Goal: Information Seeking & Learning: Learn about a topic

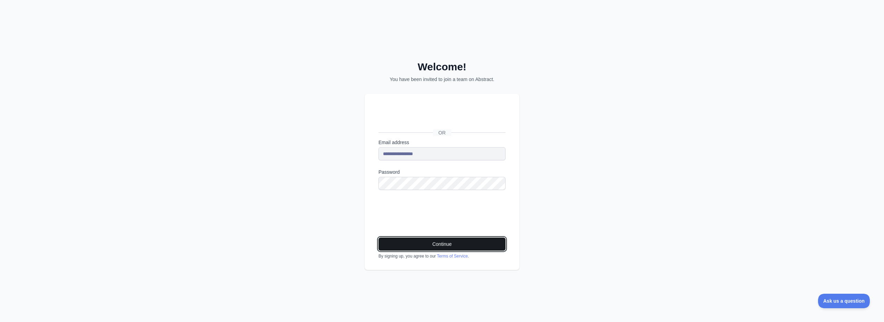
click at [449, 245] on button "Continue" at bounding box center [441, 244] width 127 height 13
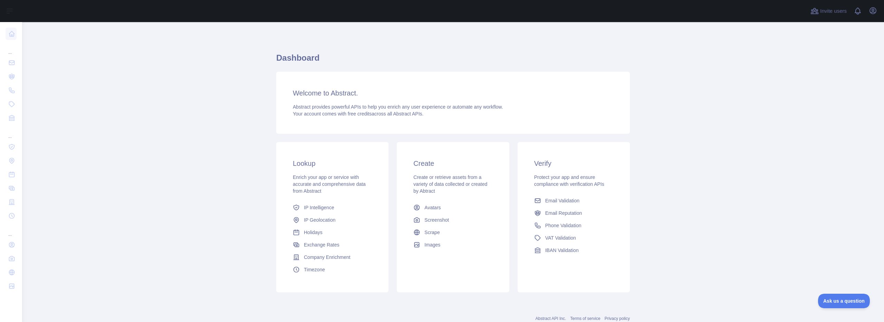
click at [783, 88] on main "Dashboard Welcome to Abstract. Abstract provides powerful APIs to help you enri…" at bounding box center [453, 172] width 862 height 300
click at [788, 204] on main "Dashboard Welcome to Abstract. Abstract provides powerful APIs to help you enri…" at bounding box center [453, 172] width 862 height 300
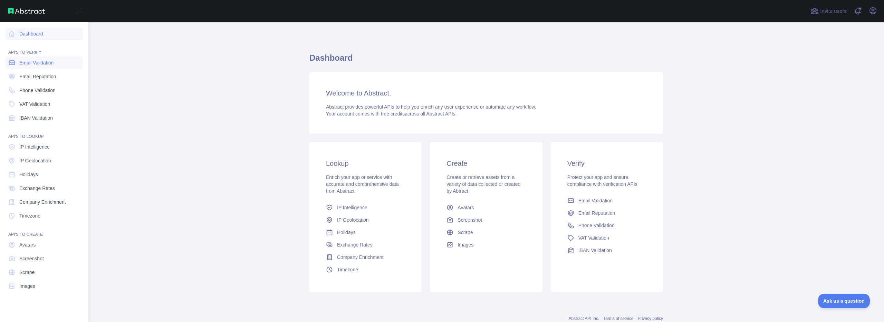
click at [46, 64] on span "Email Validation" at bounding box center [36, 62] width 34 height 7
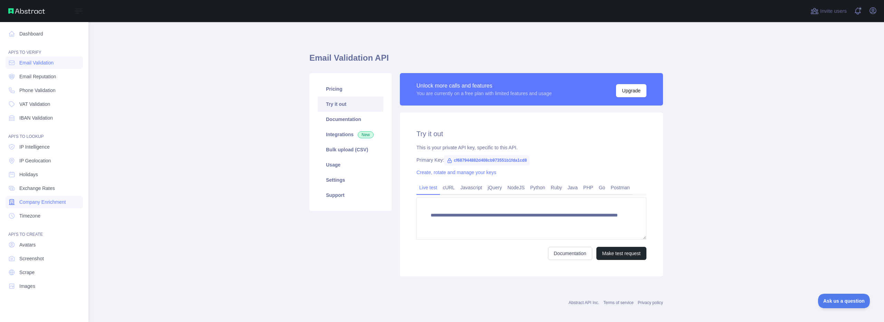
click at [51, 199] on span "Company Enrichment" at bounding box center [42, 202] width 47 height 7
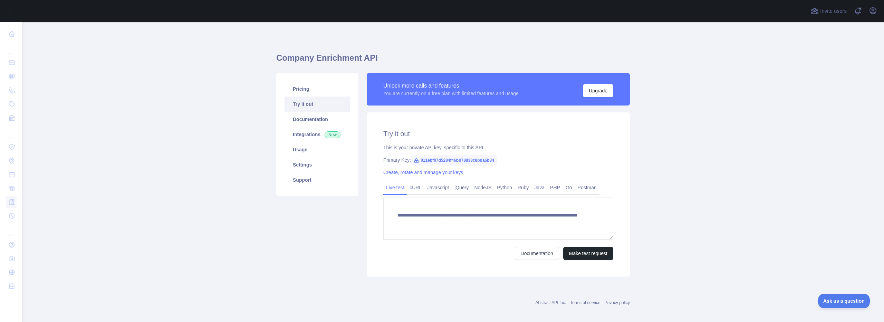
click at [418, 160] on span "011ebf07d5284f46bb78838c8bda6b34" at bounding box center [454, 160] width 86 height 10
click at [414, 161] on icon at bounding box center [417, 161] width 6 height 6
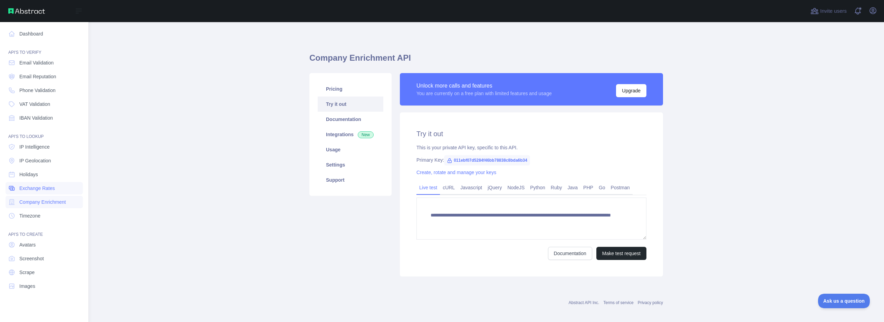
click at [45, 187] on span "Exchange Rates" at bounding box center [37, 188] width 36 height 7
click at [31, 271] on span "Scrape" at bounding box center [26, 272] width 15 height 7
click at [33, 263] on link "Screenshot" at bounding box center [44, 259] width 77 height 12
click at [38, 249] on link "Avatars" at bounding box center [44, 245] width 77 height 12
click at [43, 174] on link "Holidays" at bounding box center [44, 174] width 77 height 12
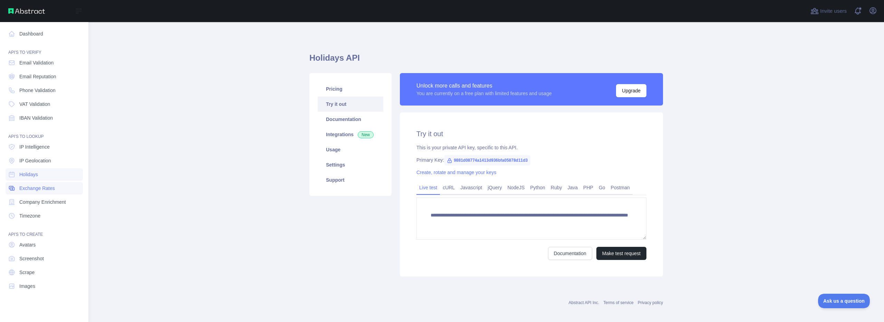
click at [42, 188] on span "Exchange Rates" at bounding box center [37, 188] width 36 height 7
click at [35, 213] on span "Timezone" at bounding box center [29, 216] width 21 height 7
click at [41, 205] on span "Company Enrichment" at bounding box center [42, 202] width 47 height 7
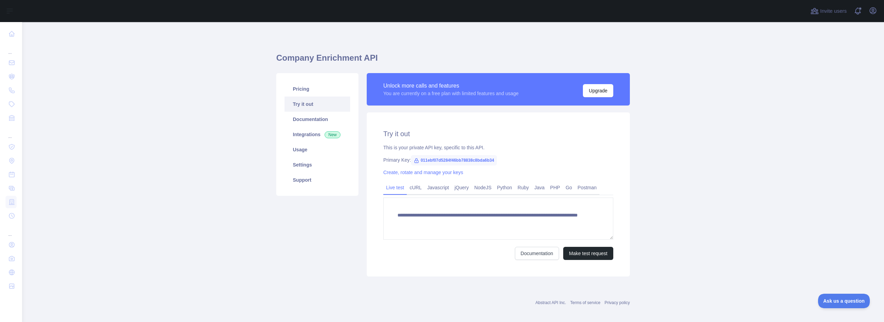
click at [470, 161] on span "011ebf07d5284f46bb78838c8bda6b34" at bounding box center [454, 160] width 86 height 10
click at [414, 161] on icon at bounding box center [417, 161] width 6 height 6
click at [436, 160] on span "011ebf07d5284f46bb78838c8bda6b34" at bounding box center [454, 160] width 86 height 10
copy span "011ebf07d5284f46bb78838c8bda6b34"
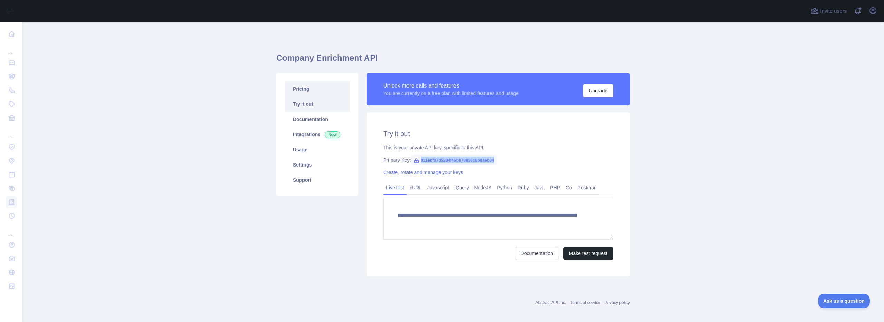
click at [307, 92] on link "Pricing" at bounding box center [317, 88] width 66 height 15
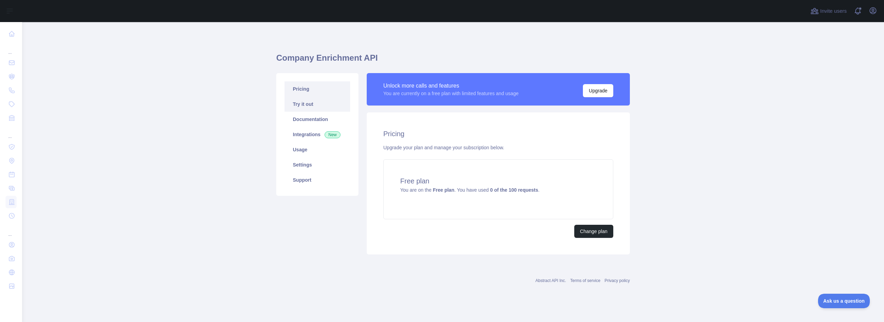
click at [306, 104] on link "Try it out" at bounding box center [317, 104] width 66 height 15
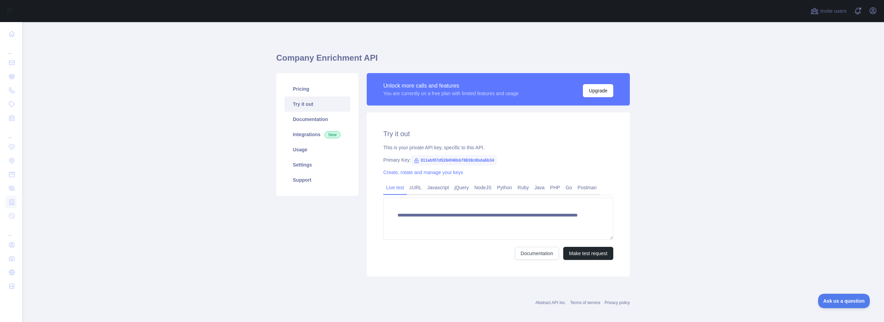
click at [476, 163] on span "011ebf07d5284f46bb78838c8bda6b34" at bounding box center [454, 160] width 86 height 10
click at [476, 161] on span "011ebf07d5284f46bb78838c8bda6b34" at bounding box center [454, 160] width 86 height 10
copy span "011ebf07d5284f46bb78838c8bda6b34"
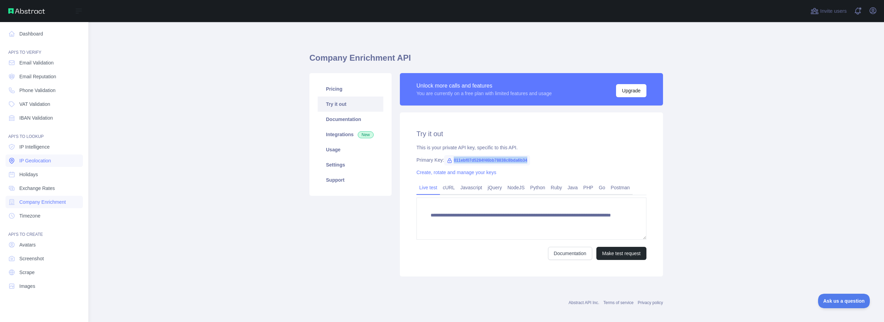
click at [37, 162] on span "IP Geolocation" at bounding box center [35, 160] width 32 height 7
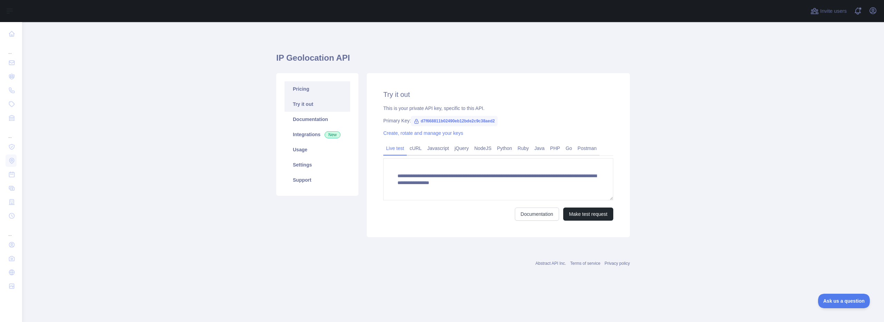
click at [313, 93] on link "Pricing" at bounding box center [317, 88] width 66 height 15
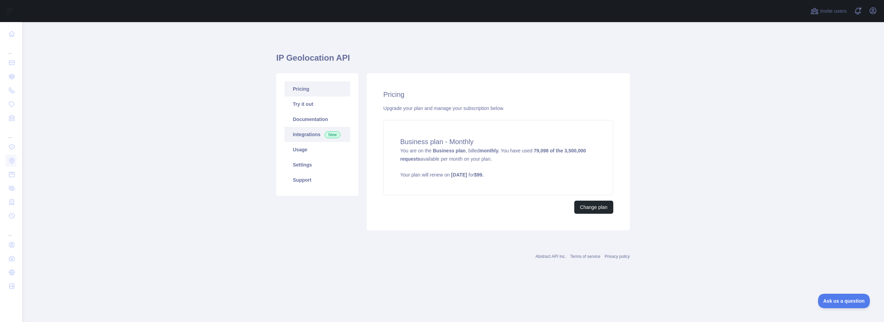
click at [312, 137] on link "Integrations New" at bounding box center [317, 134] width 66 height 15
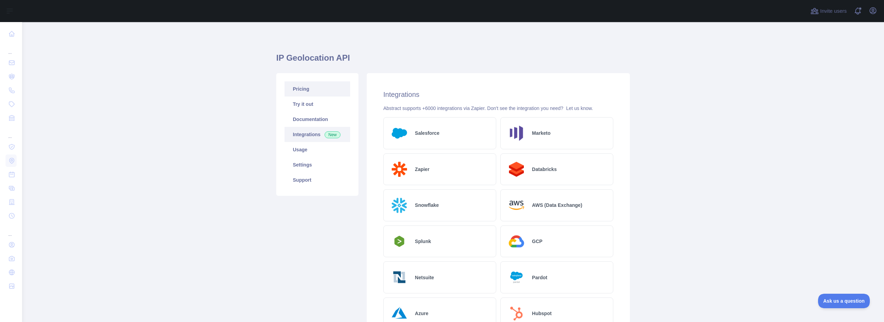
click at [311, 94] on link "Pricing" at bounding box center [317, 88] width 66 height 15
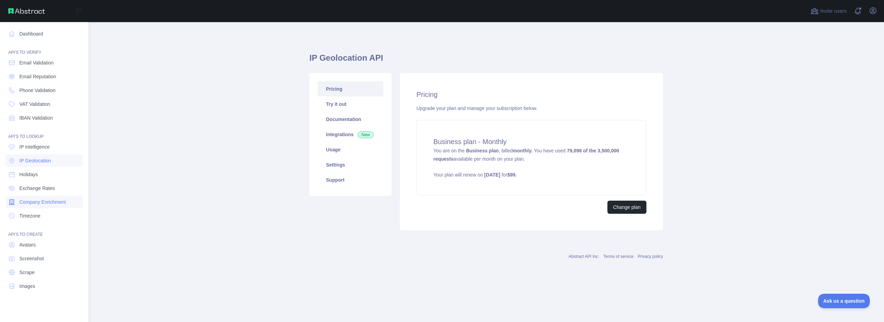
click at [51, 200] on span "Company Enrichment" at bounding box center [42, 202] width 47 height 7
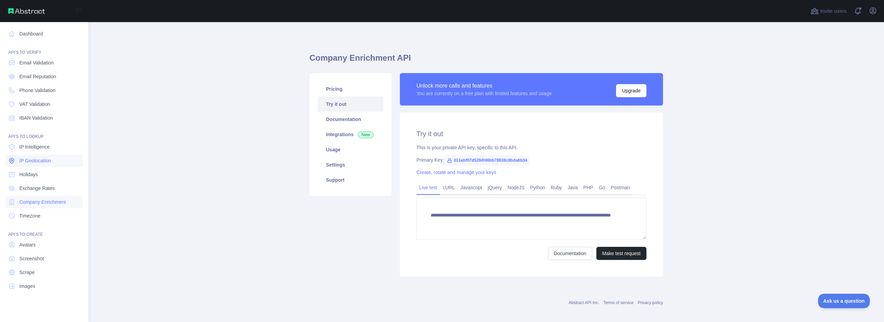
click at [47, 161] on span "IP Geolocation" at bounding box center [35, 160] width 32 height 7
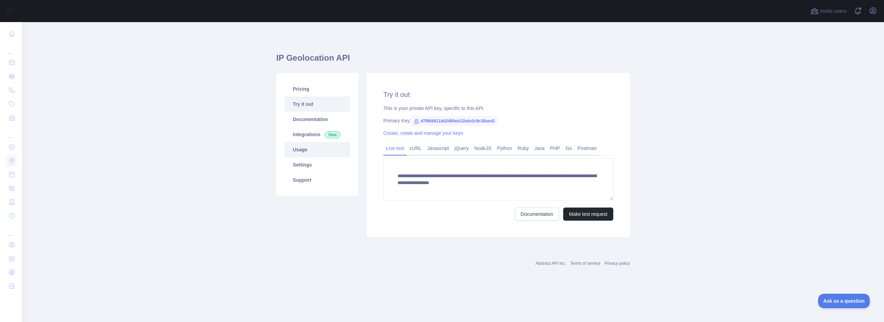
click at [314, 152] on link "Usage" at bounding box center [317, 149] width 66 height 15
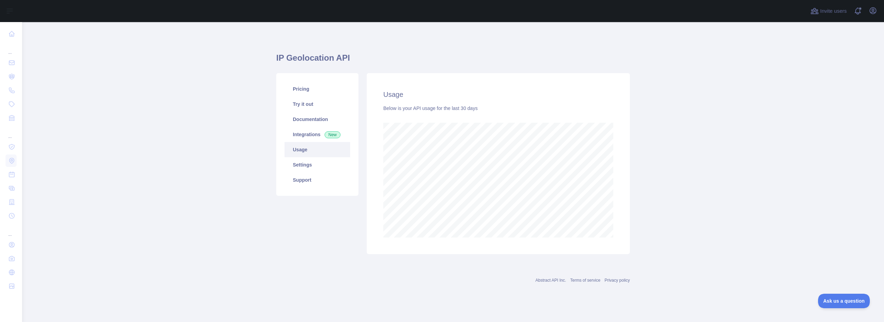
scroll to position [300, 862]
click at [128, 95] on main "IP Geolocation API Pricing Try it out Documentation Integrations New Usage Sett…" at bounding box center [453, 172] width 862 height 300
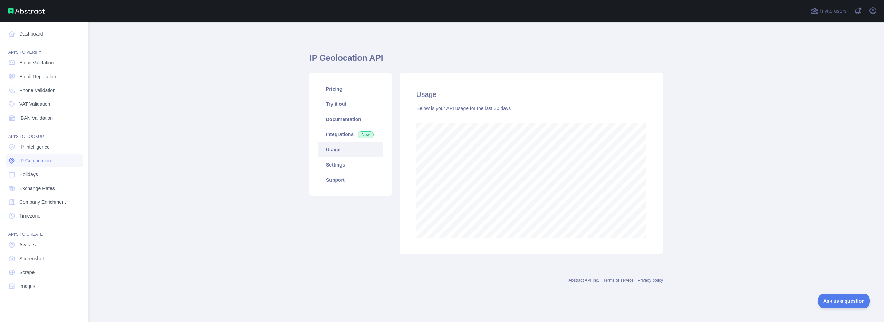
scroll to position [344950, 344455]
click at [47, 200] on span "Company Enrichment" at bounding box center [42, 202] width 47 height 7
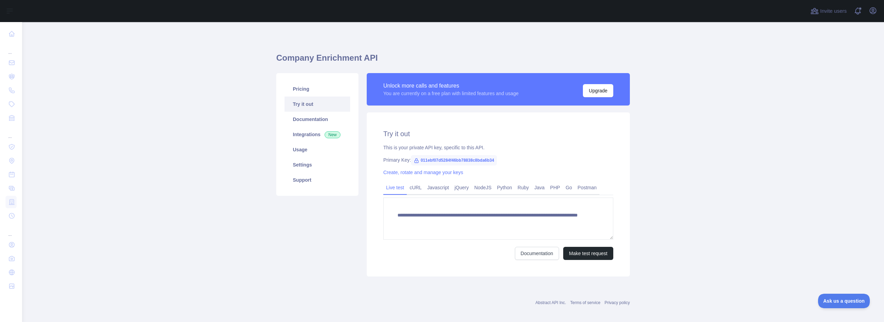
click at [433, 160] on span "011ebf07d5284f46bb78838c8bda6b34" at bounding box center [454, 160] width 86 height 10
click at [441, 163] on span "011ebf07d5284f46bb78838c8bda6b34" at bounding box center [454, 160] width 86 height 10
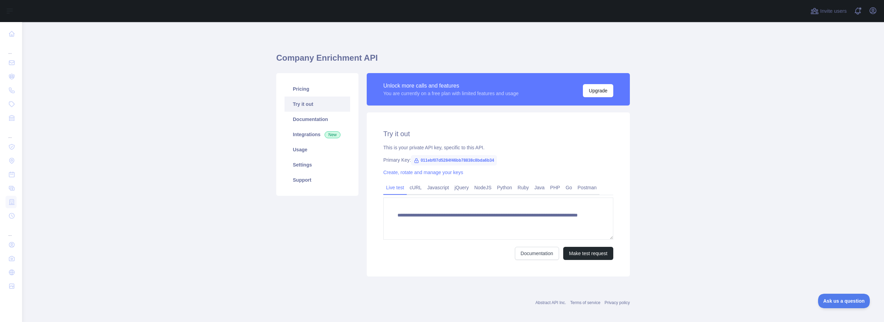
click at [658, 209] on main "**********" at bounding box center [453, 172] width 862 height 300
click at [324, 121] on link "Documentation" at bounding box center [317, 119] width 66 height 15
